Goal: Information Seeking & Learning: Learn about a topic

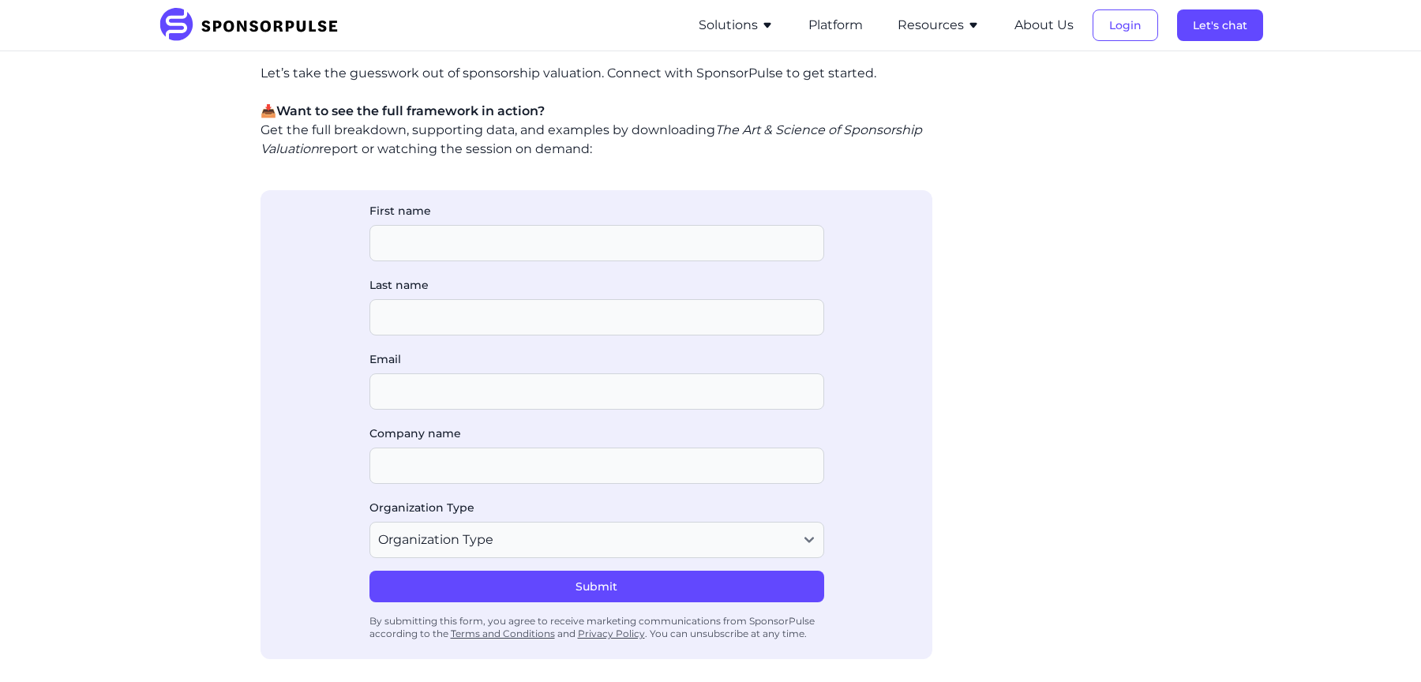
click at [935, 24] on button "Resources" at bounding box center [939, 25] width 82 height 19
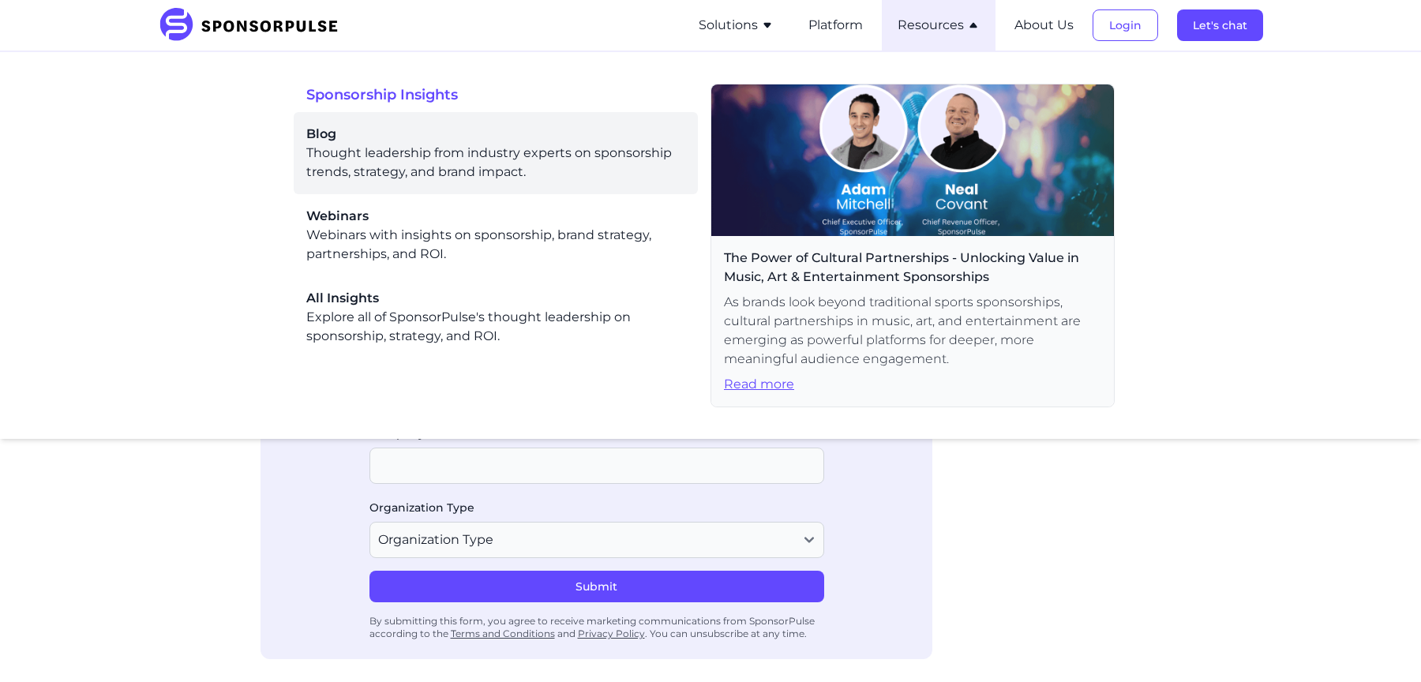
click at [470, 148] on div "Blog Thought leadership from industry experts on sponsorship trends, strategy, …" at bounding box center [495, 153] width 379 height 57
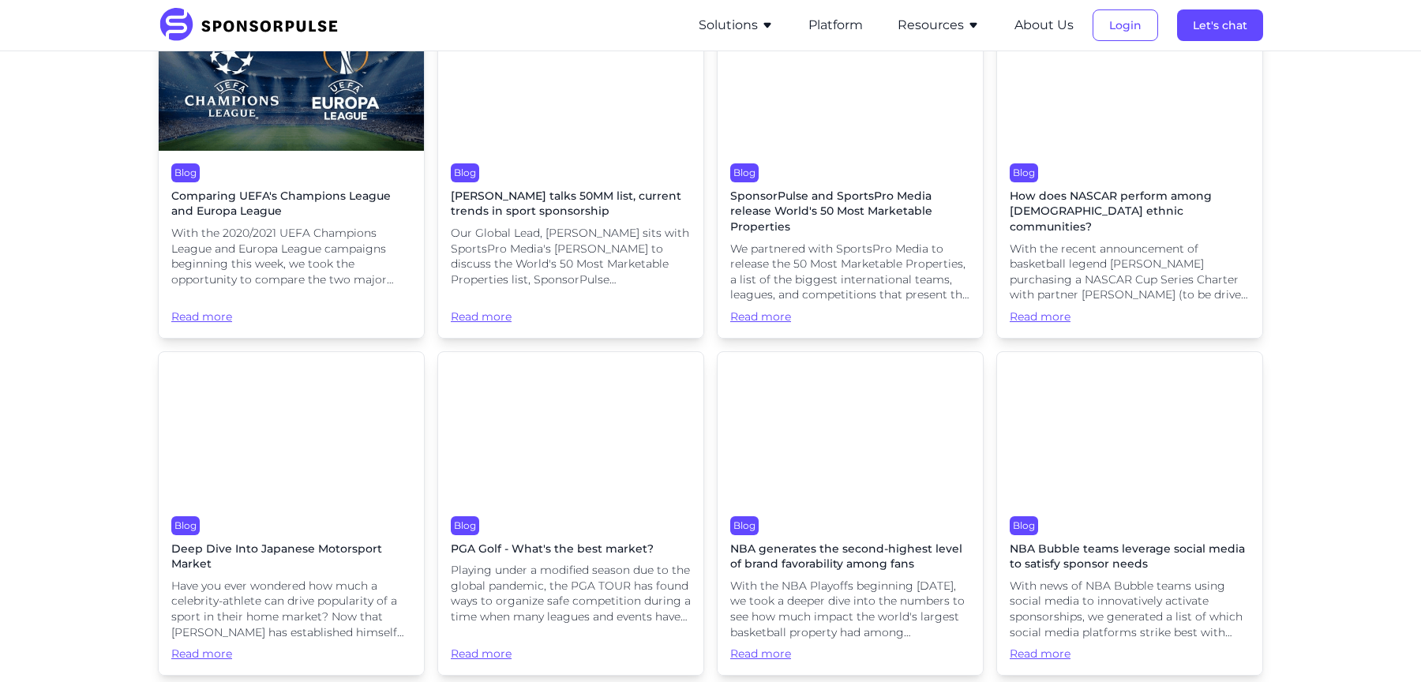
scroll to position [23058, 0]
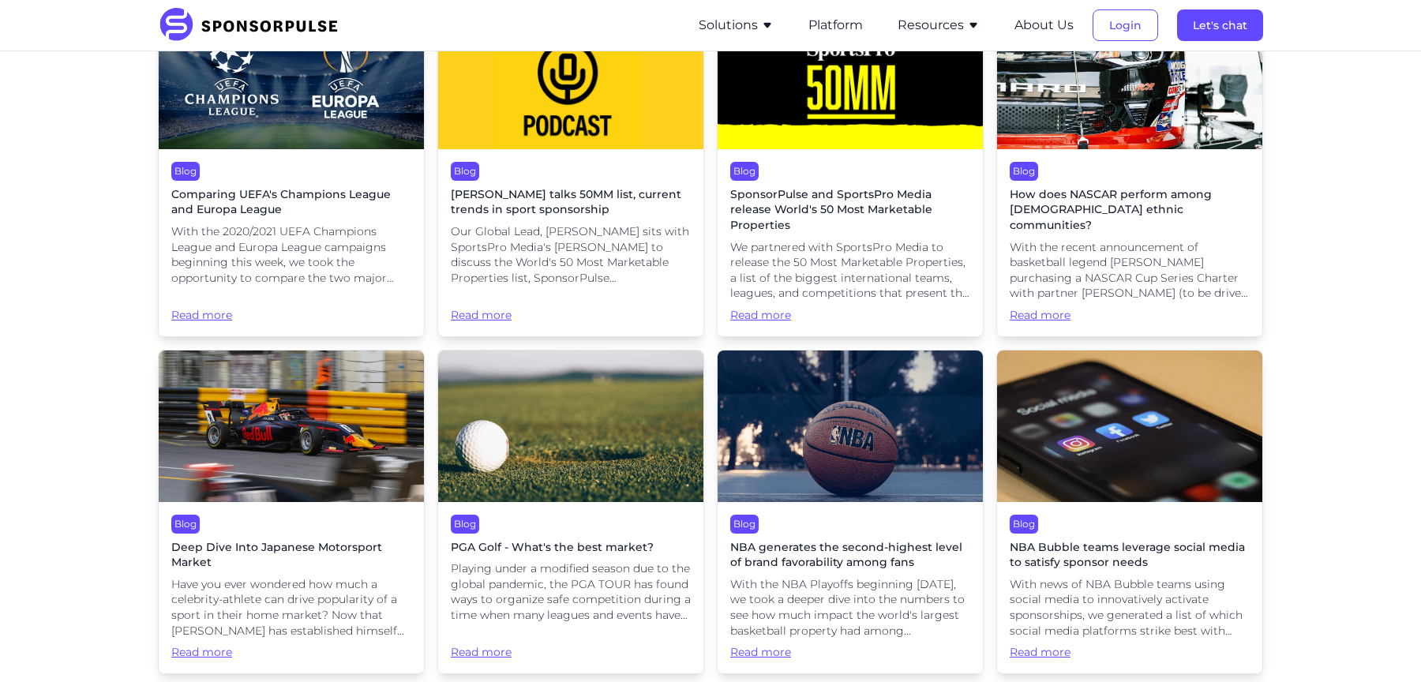
click at [1172, 502] on div "Blog NBA Bubble teams leverage social media to satisfy sponsor needs With news …" at bounding box center [1129, 587] width 265 height 171
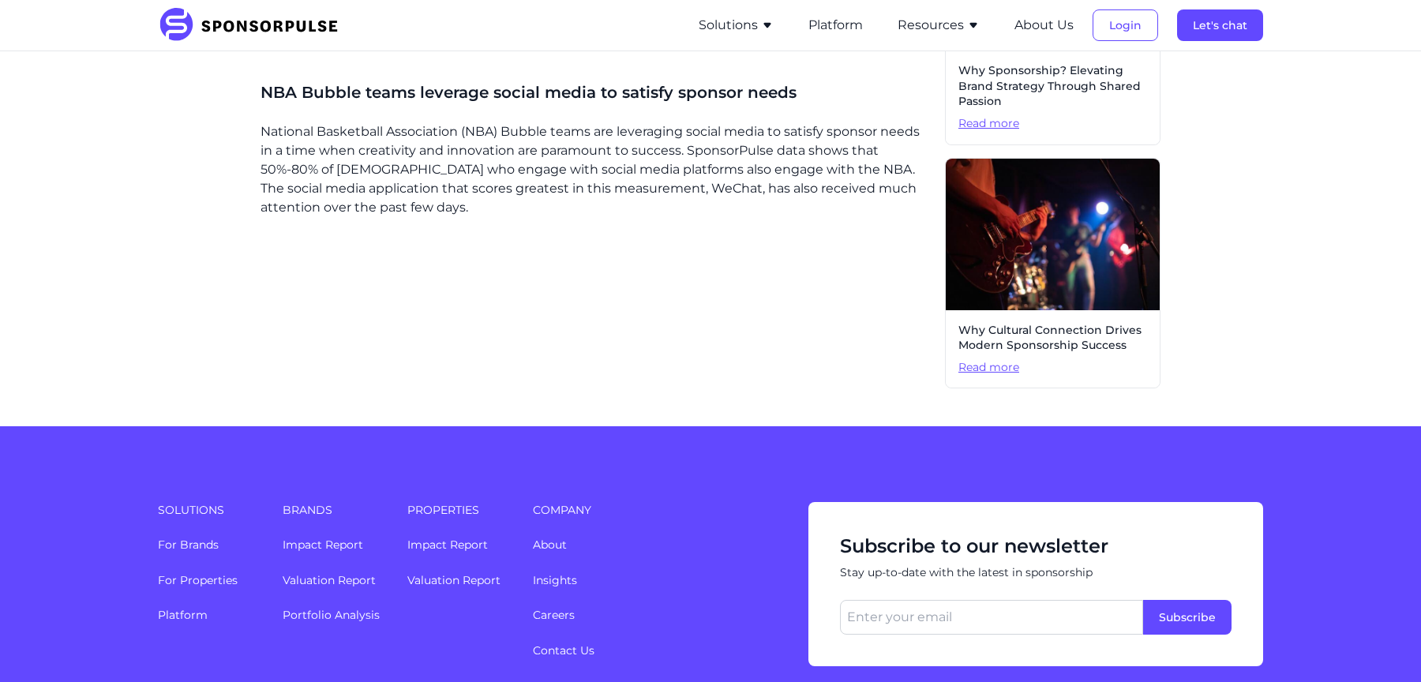
scroll to position [709, 0]
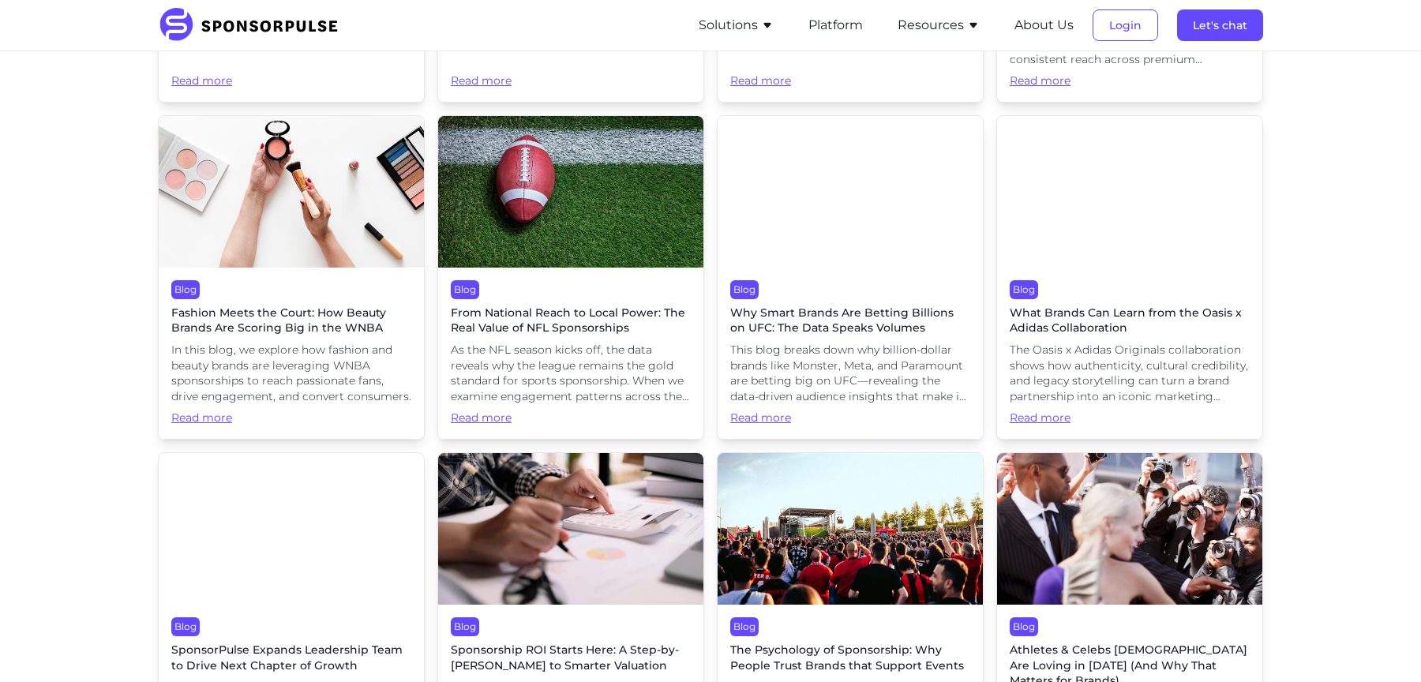
scroll to position [327, 0]
